Goal: Task Accomplishment & Management: Manage account settings

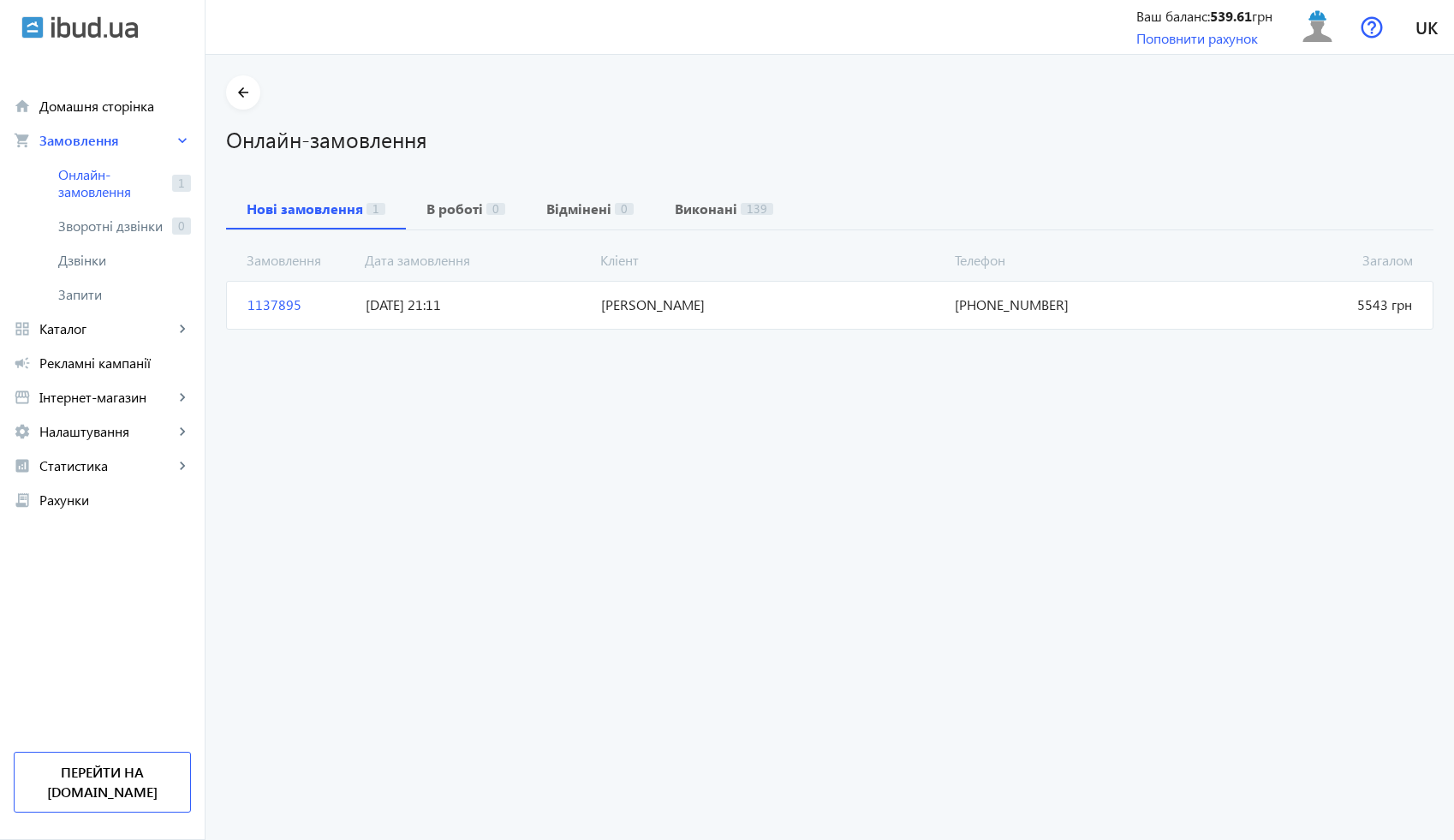
click at [673, 303] on span "[PERSON_NAME]" at bounding box center [771, 304] width 353 height 19
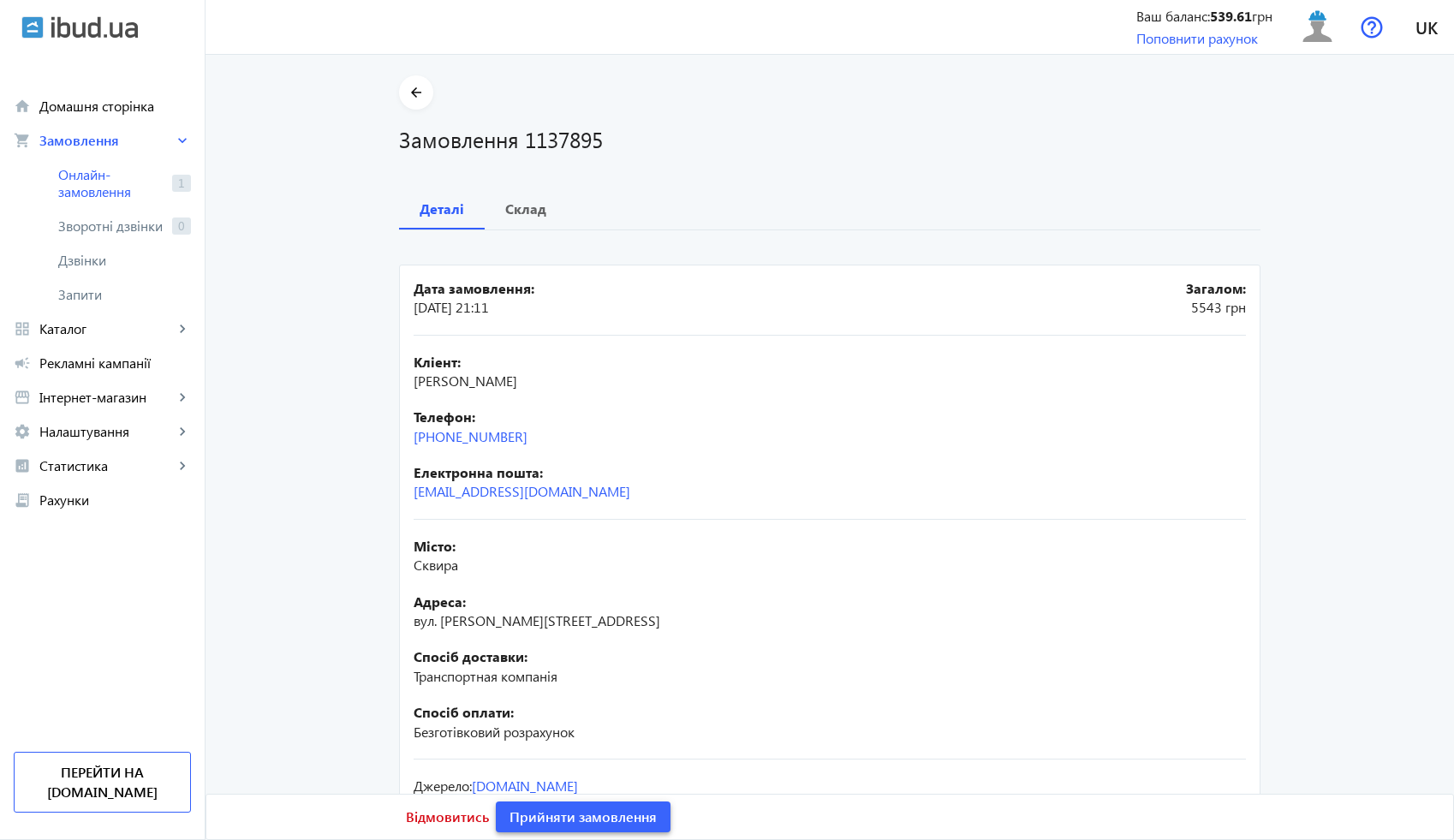
click at [591, 812] on span "Прийняти замовлення" at bounding box center [583, 817] width 148 height 19
click at [417, 86] on mat-icon "arrow_back" at bounding box center [416, 92] width 22 height 22
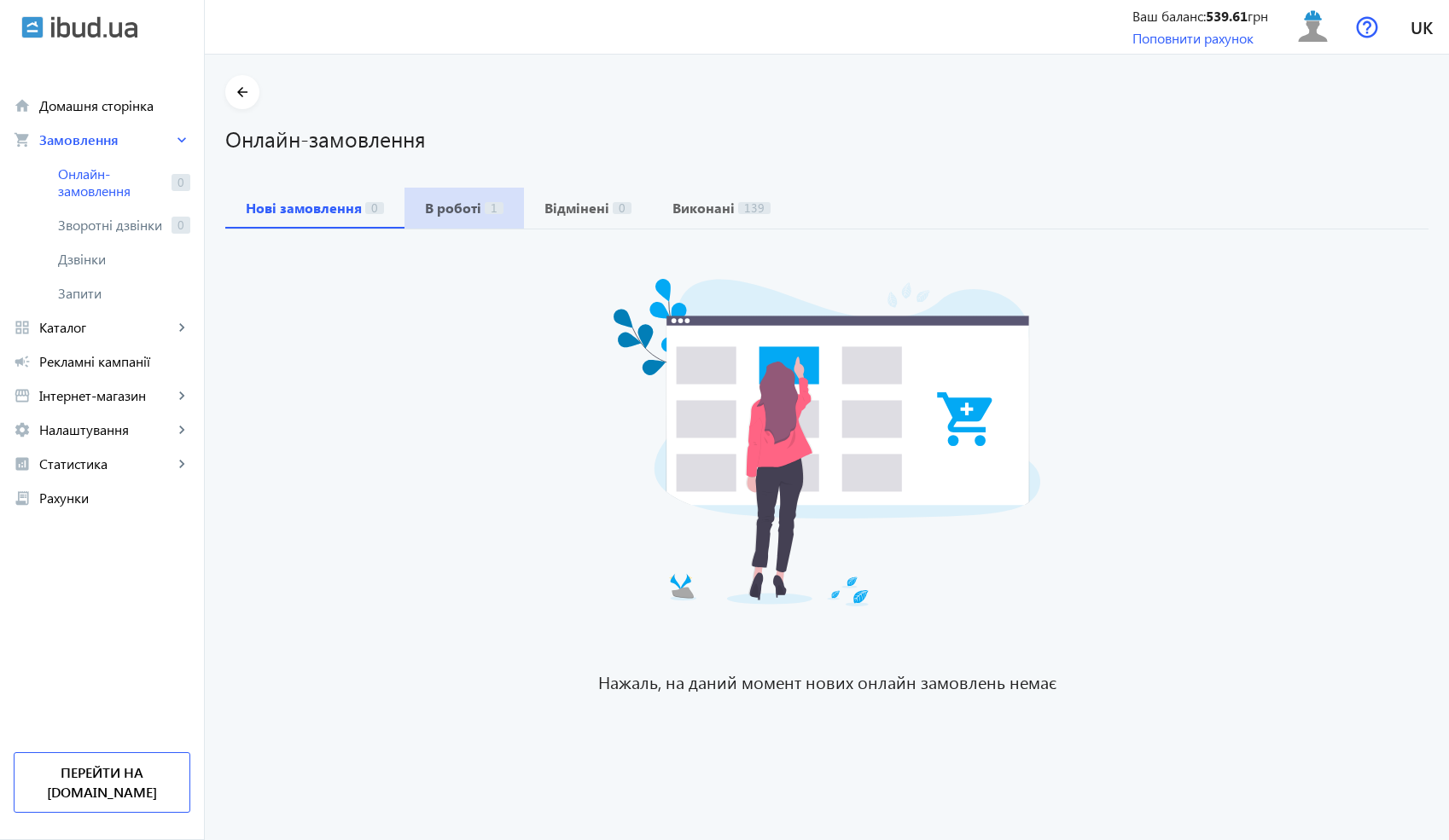
click at [454, 205] on b "В роботі" at bounding box center [453, 208] width 56 height 14
